Goal: Task Accomplishment & Management: Complete application form

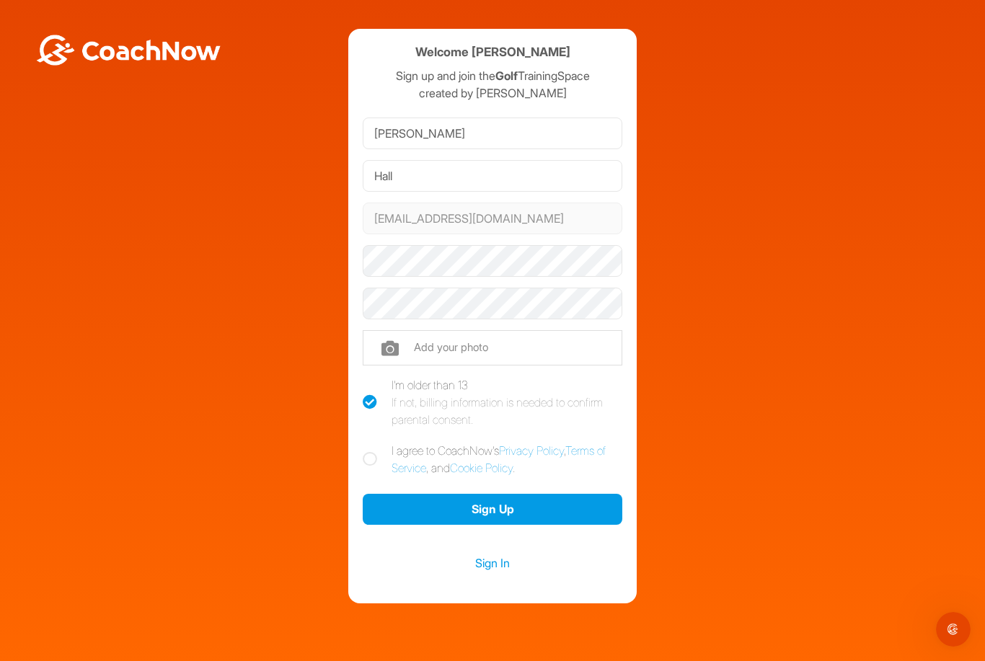
click at [439, 342] on input "file" at bounding box center [493, 347] width 260 height 35
click at [462, 344] on input "file" at bounding box center [493, 347] width 260 height 35
type input "C:\fakepath\IMG_7482.jpeg"
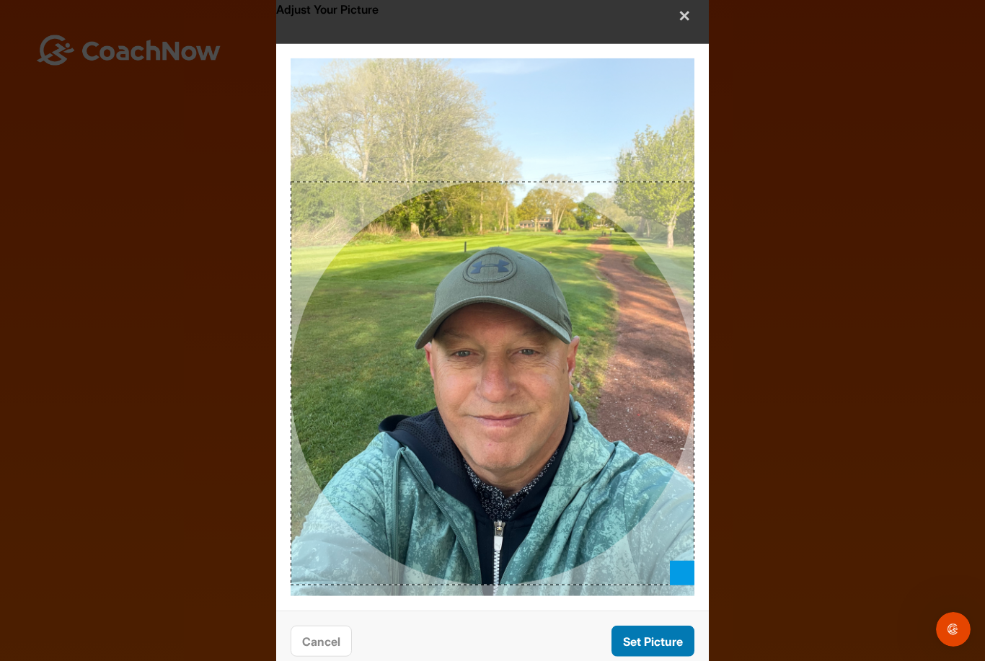
click at [656, 630] on button "Set Picture" at bounding box center [653, 641] width 83 height 31
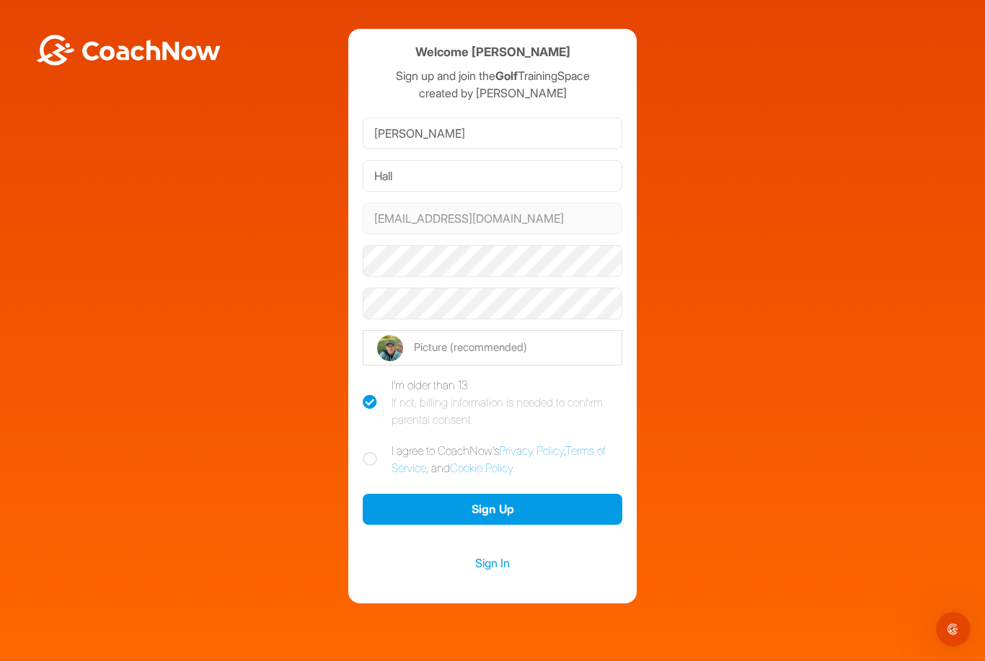
click at [373, 468] on label "I agree to CoachNow's Privacy Policy , Terms of Service , and Cookie Policy ." at bounding box center [493, 459] width 260 height 35
click at [372, 451] on input "I agree to CoachNow's Privacy Policy , Terms of Service , and Cookie Policy ." at bounding box center [367, 446] width 9 height 9
checkbox input "true"
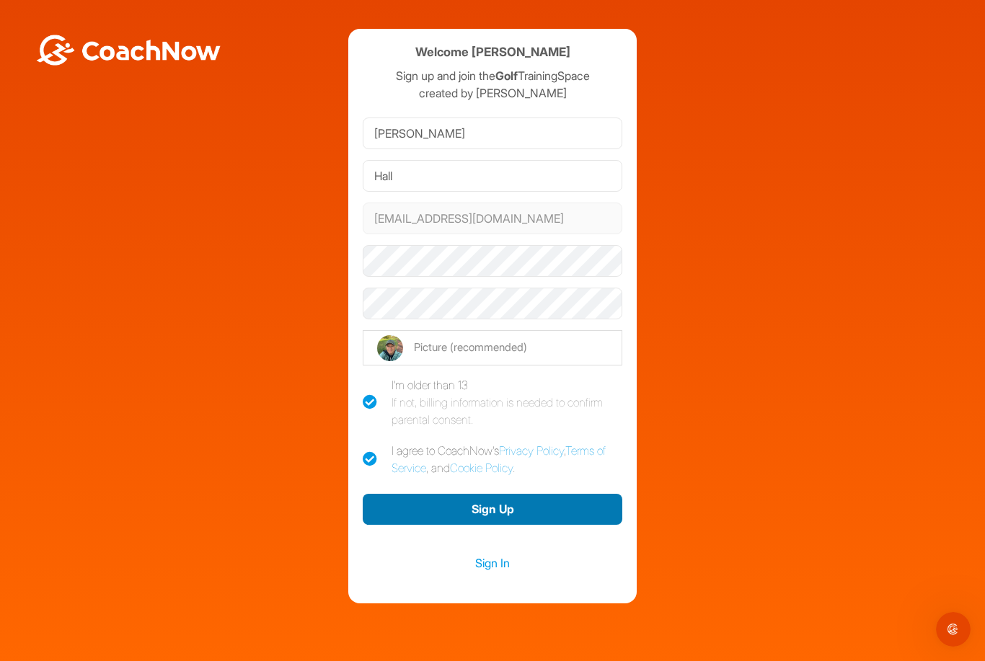
click at [518, 516] on button "Sign Up" at bounding box center [493, 509] width 260 height 31
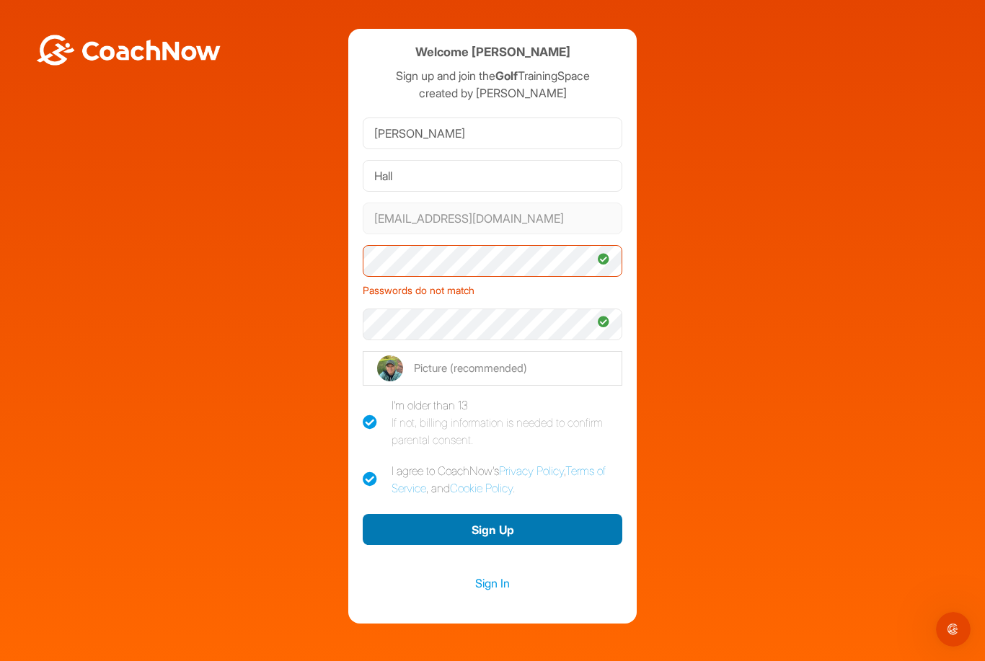
click at [488, 526] on button "Sign Up" at bounding box center [493, 529] width 260 height 31
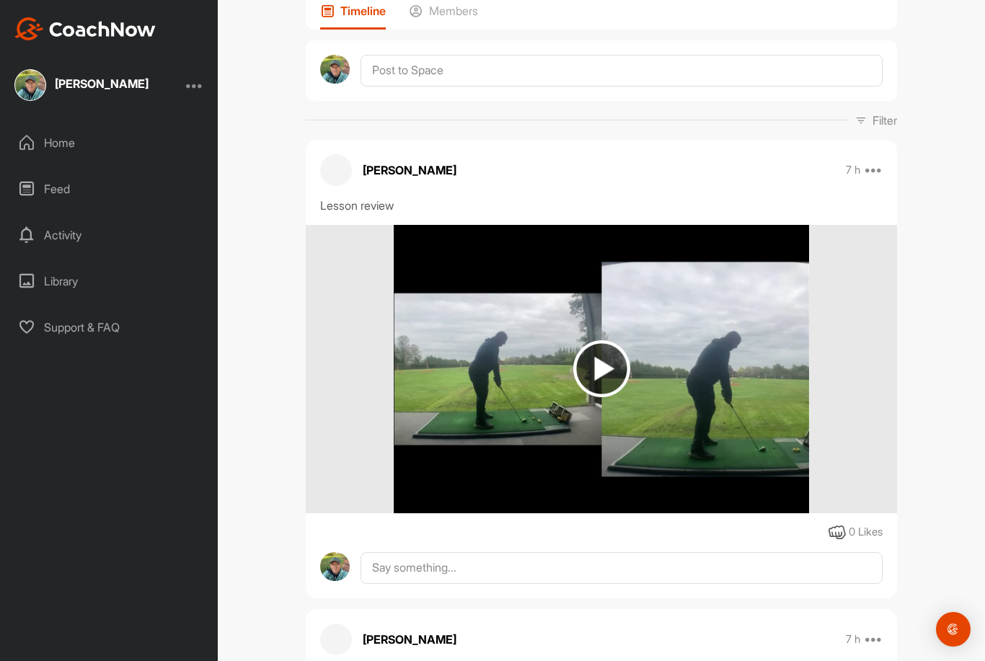
scroll to position [118, 0]
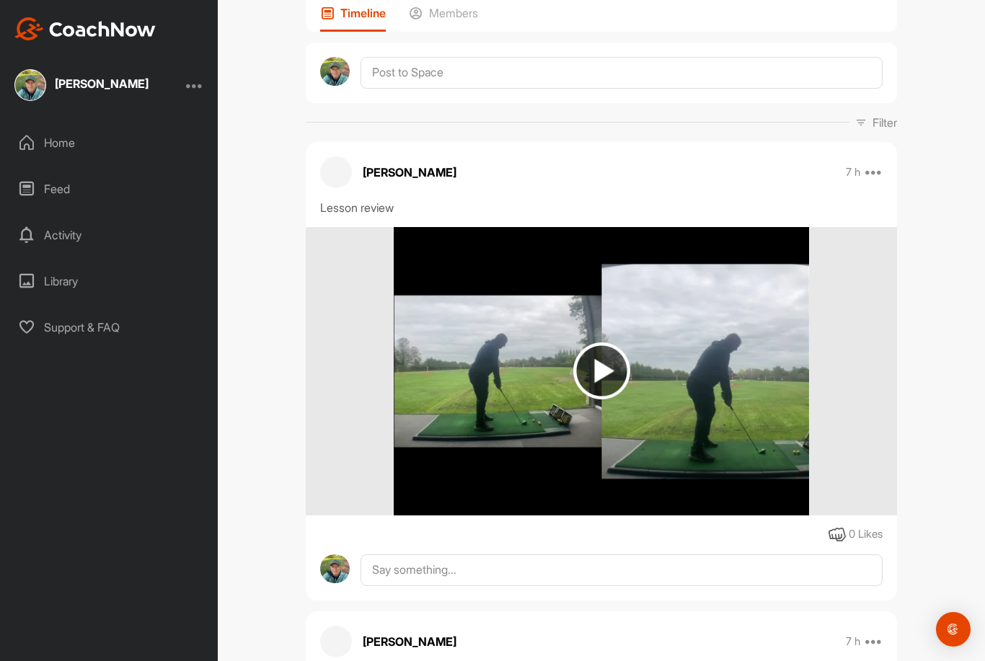
click at [620, 374] on img at bounding box center [601, 371] width 57 height 57
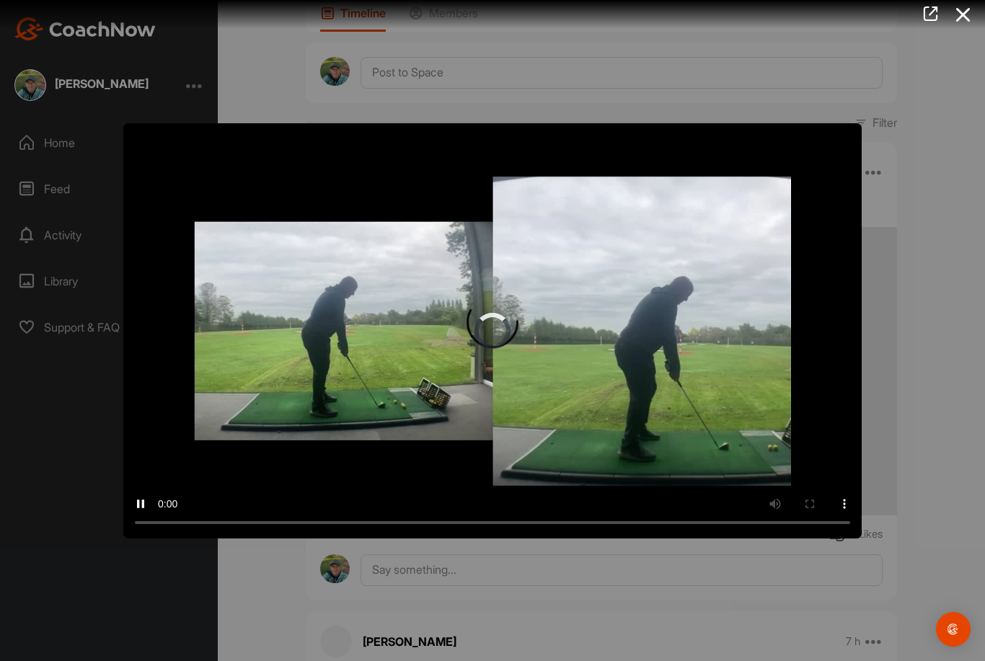
click at [500, 332] on video "Video Player" at bounding box center [492, 330] width 739 height 415
click at [966, 20] on icon at bounding box center [963, 14] width 33 height 27
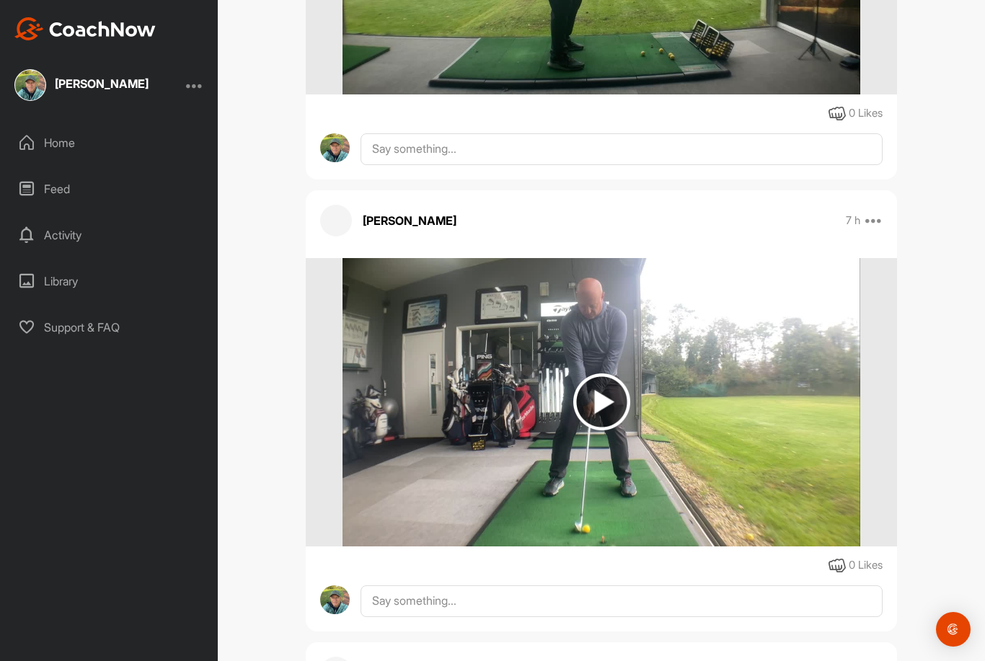
scroll to position [993, 0]
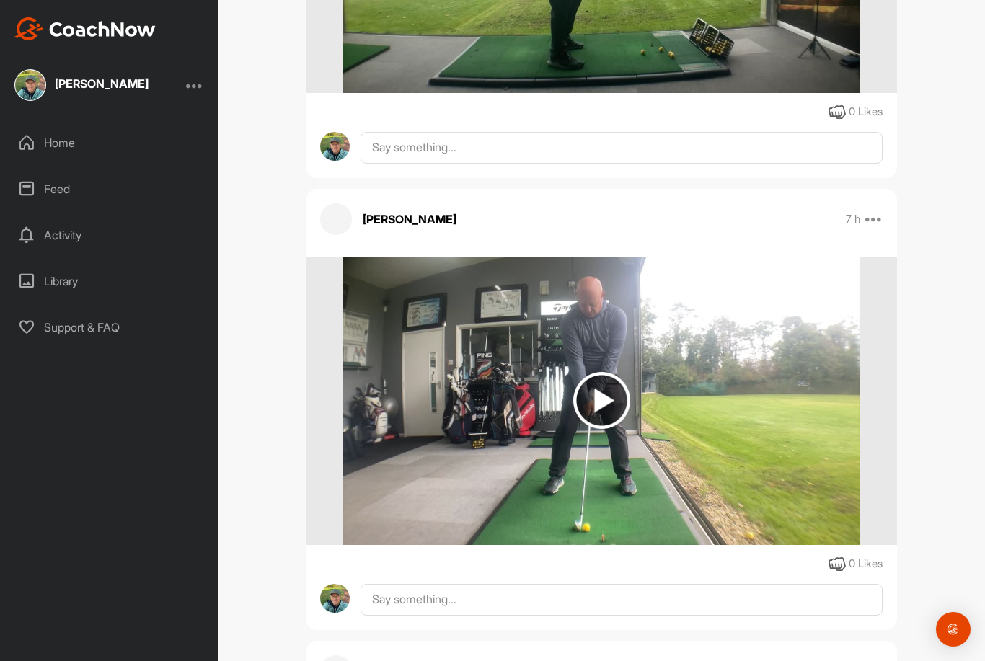
click at [609, 396] on img at bounding box center [601, 400] width 57 height 57
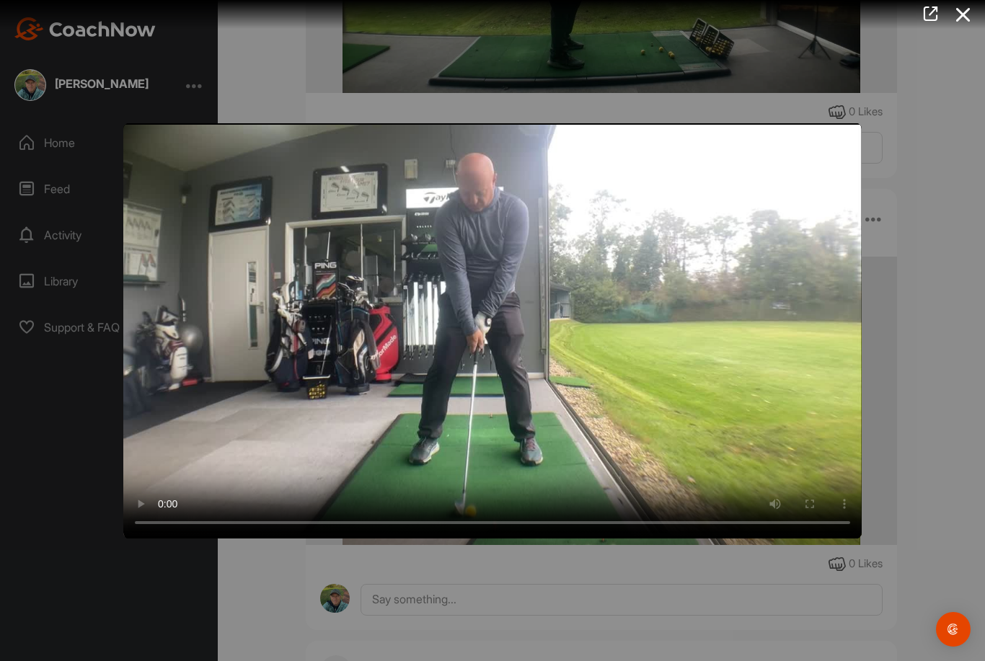
click at [498, 330] on video "Video Player" at bounding box center [492, 330] width 739 height 415
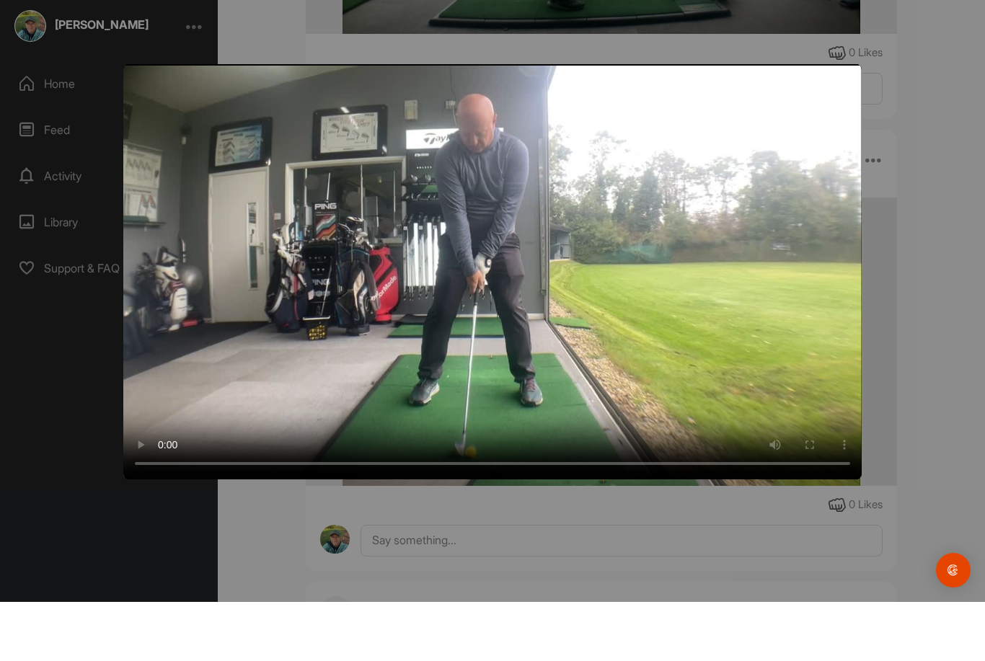
scroll to position [0, 0]
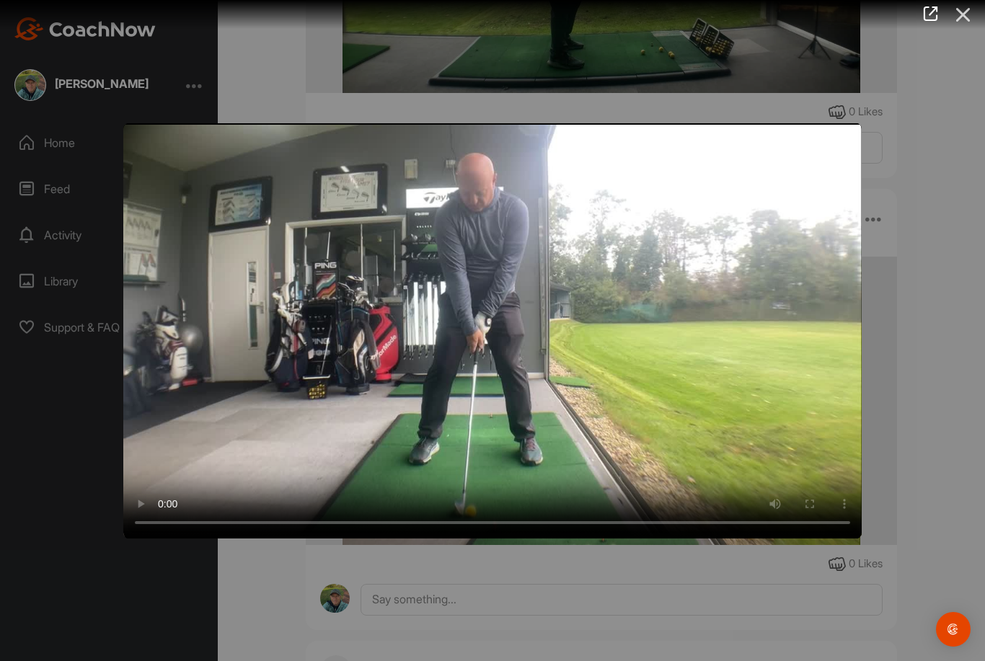
click at [979, 17] on icon at bounding box center [963, 14] width 33 height 27
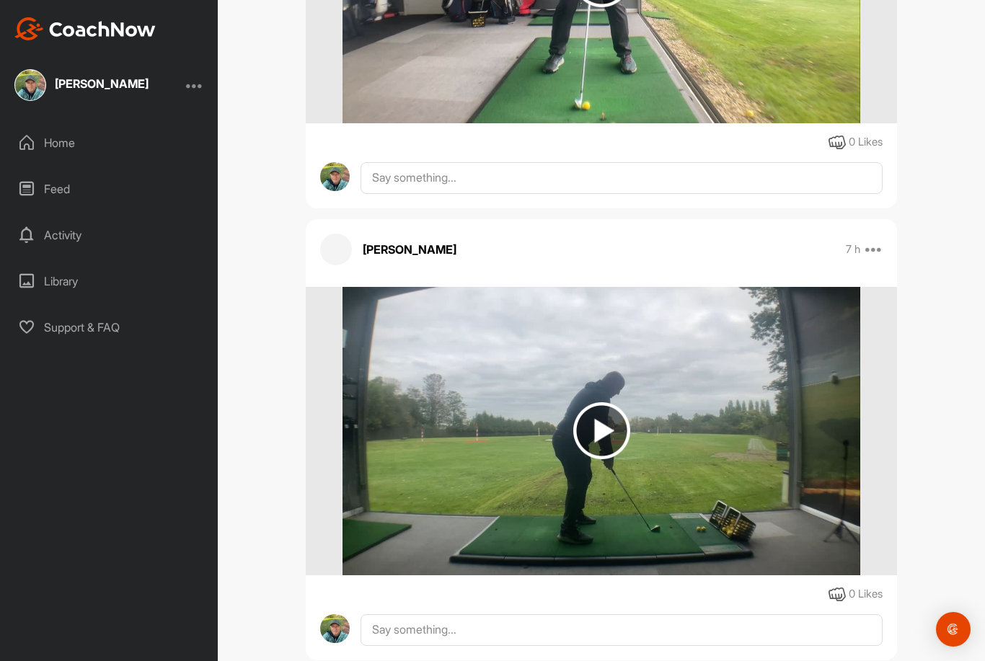
scroll to position [1412, 0]
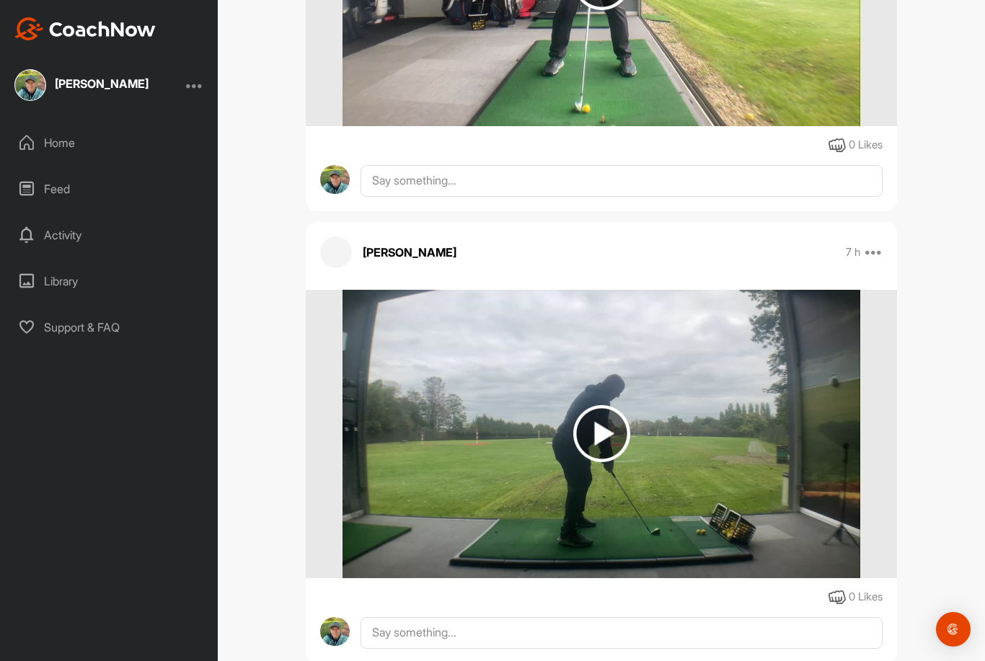
click at [607, 426] on img at bounding box center [601, 433] width 57 height 57
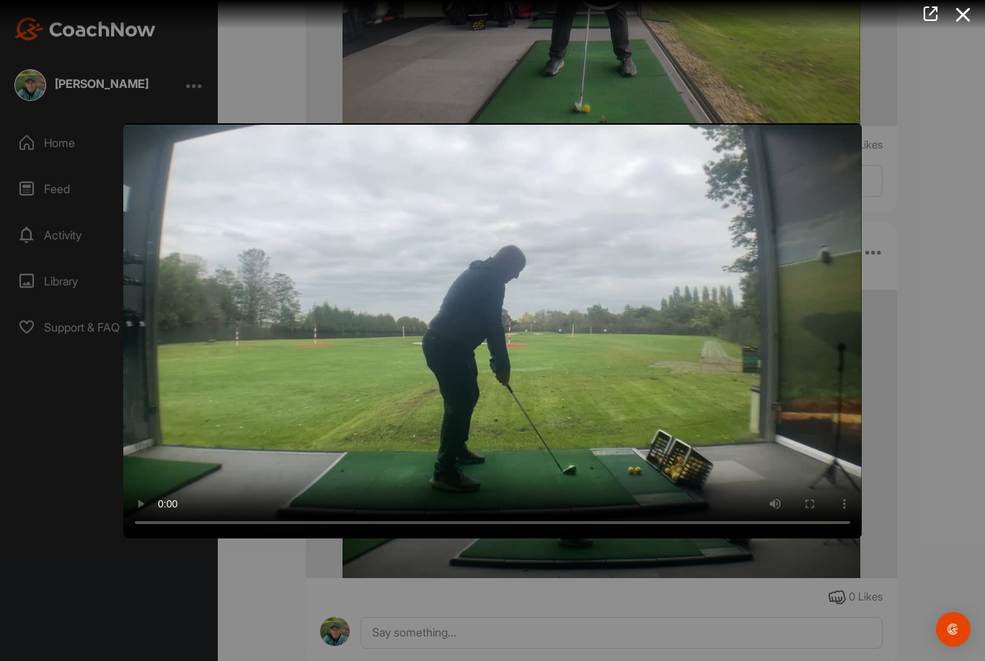
click at [511, 334] on video "Video Player" at bounding box center [492, 330] width 739 height 415
click at [951, 451] on div at bounding box center [492, 330] width 985 height 661
